Goal: Entertainment & Leisure: Browse casually

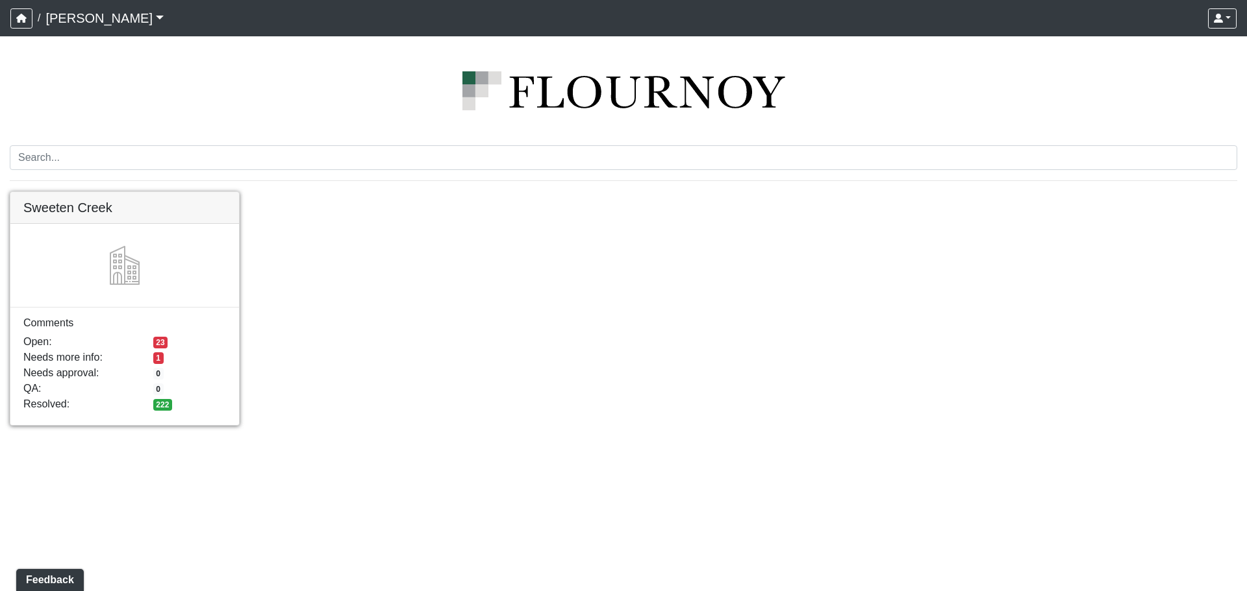
click at [137, 192] on link at bounding box center [124, 192] width 229 height 0
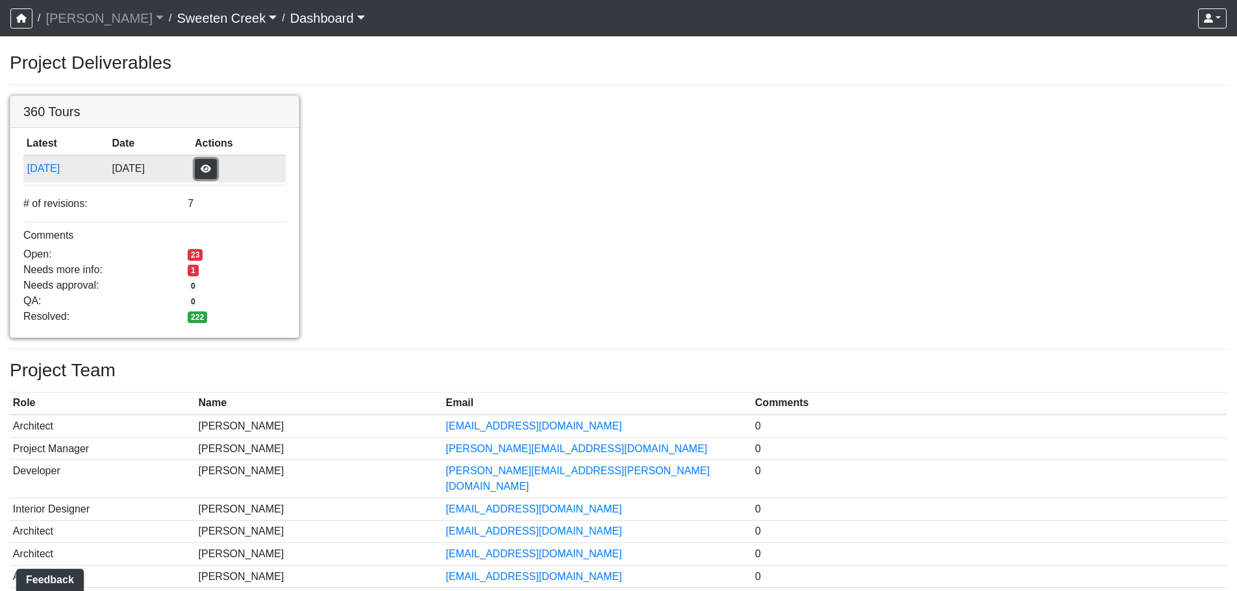
click at [217, 166] on button "button" at bounding box center [206, 169] width 22 height 20
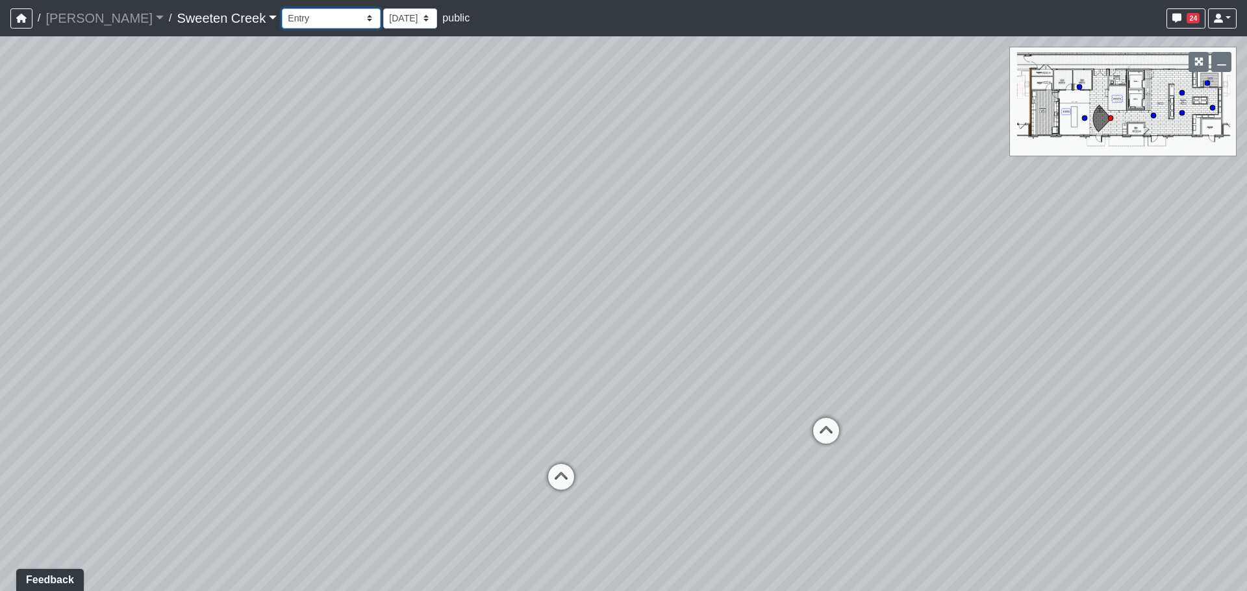
drag, startPoint x: 279, startPoint y: 12, endPoint x: 282, endPoint y: 25, distance: 13.6
click at [282, 12] on select "Bistro Fitness - Hobby Booth Seating Counter Dining Dining 2 Elevators Elevator…" at bounding box center [331, 18] width 99 height 20
click at [282, 8] on select "Bistro Fitness - Hobby Booth Seating Counter Dining Dining 2 Elevators Elevator…" at bounding box center [331, 18] width 99 height 20
select select "uKVwWg6J3Mqzos4Nzag5RP"
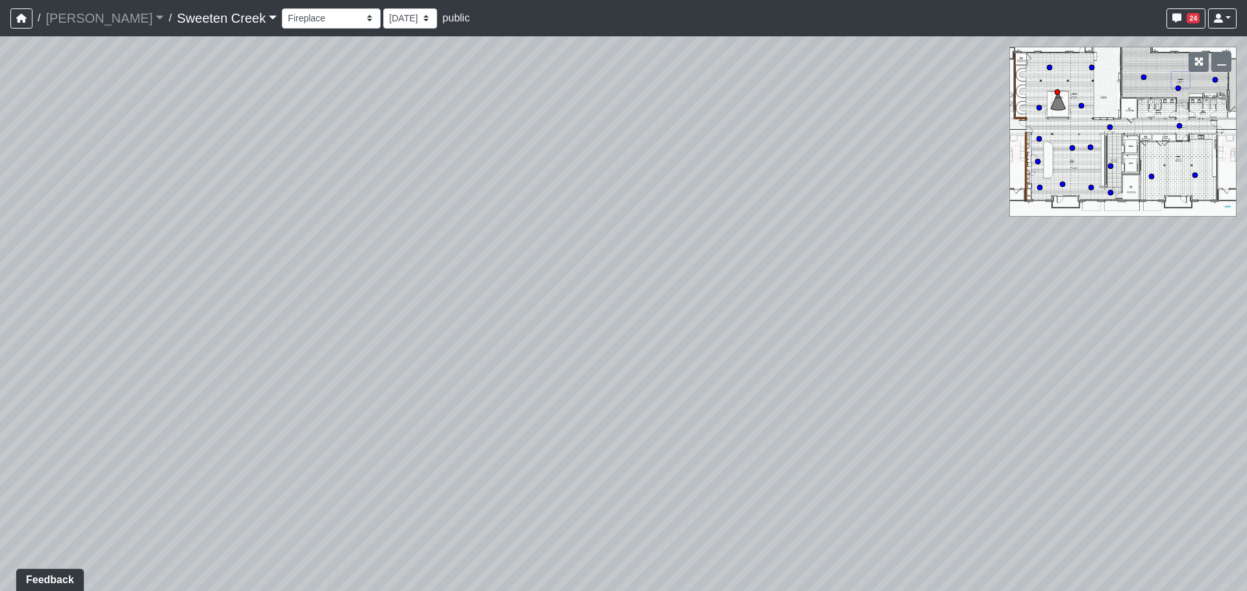
drag, startPoint x: 566, startPoint y: 286, endPoint x: 667, endPoint y: 309, distance: 104.4
click at [667, 309] on div "Loading... Office Loading... Reception Loading... Mailroom - Elevator Lobby Loa…" at bounding box center [623, 313] width 1247 height 555
drag, startPoint x: 612, startPoint y: 339, endPoint x: 606, endPoint y: 375, distance: 36.8
click at [606, 375] on div "Loading... Office Loading... Reception Loading... Mailroom - Elevator Lobby Loa…" at bounding box center [623, 313] width 1247 height 555
drag, startPoint x: 604, startPoint y: 373, endPoint x: 651, endPoint y: 77, distance: 299.1
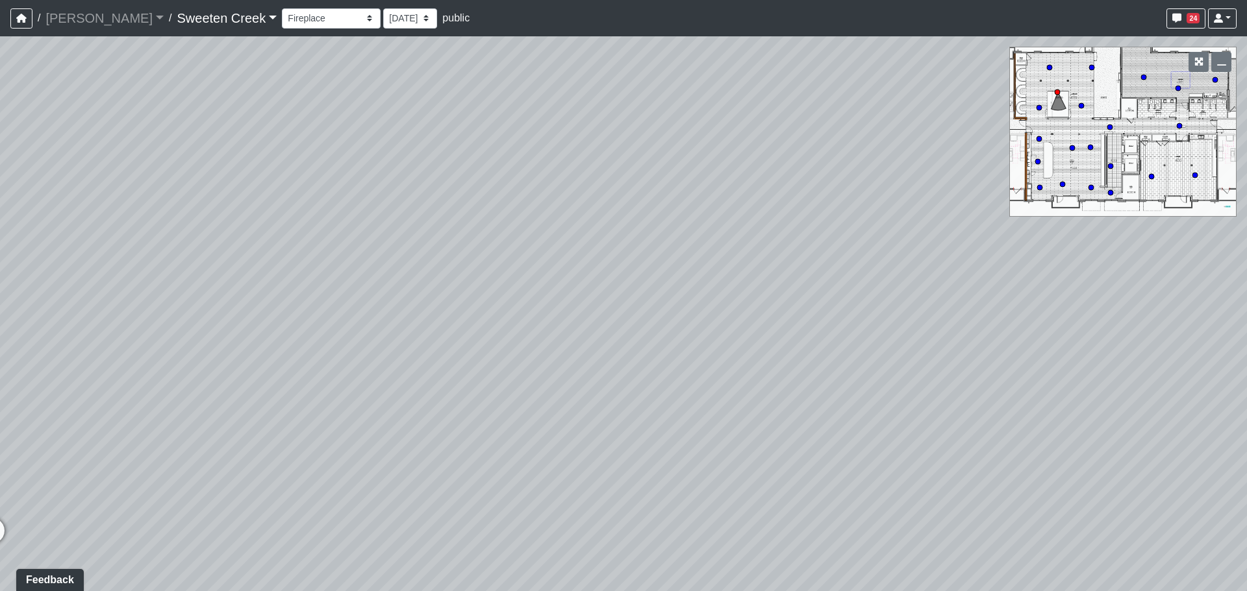
click at [650, 78] on div "Loading... Office Loading... Reception Loading... Mailroom - Elevator Lobby Loa…" at bounding box center [623, 313] width 1247 height 555
